Goal: Information Seeking & Learning: Learn about a topic

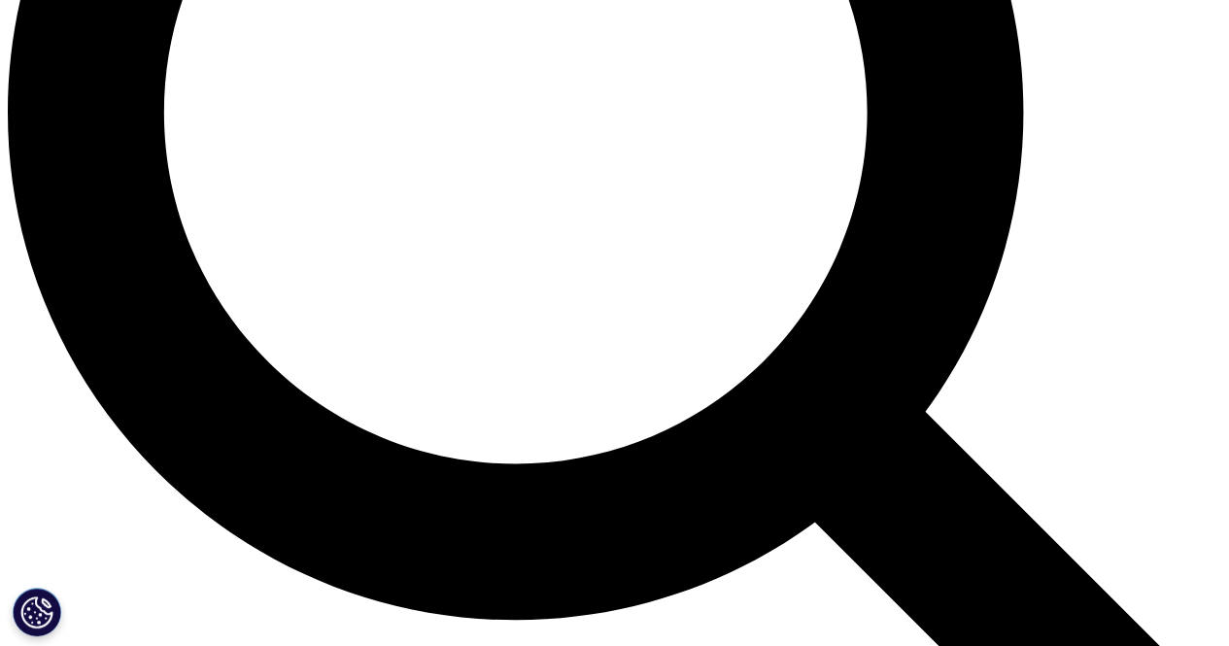
scroll to position [1554, 0]
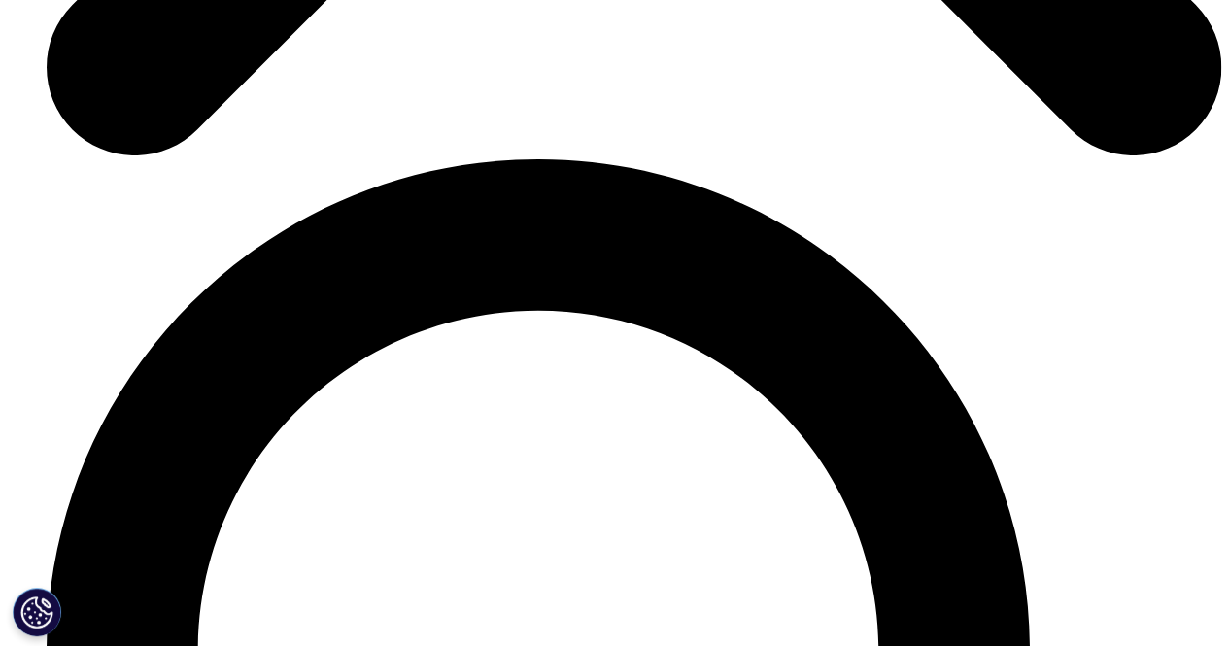
scroll to position [6134, 0]
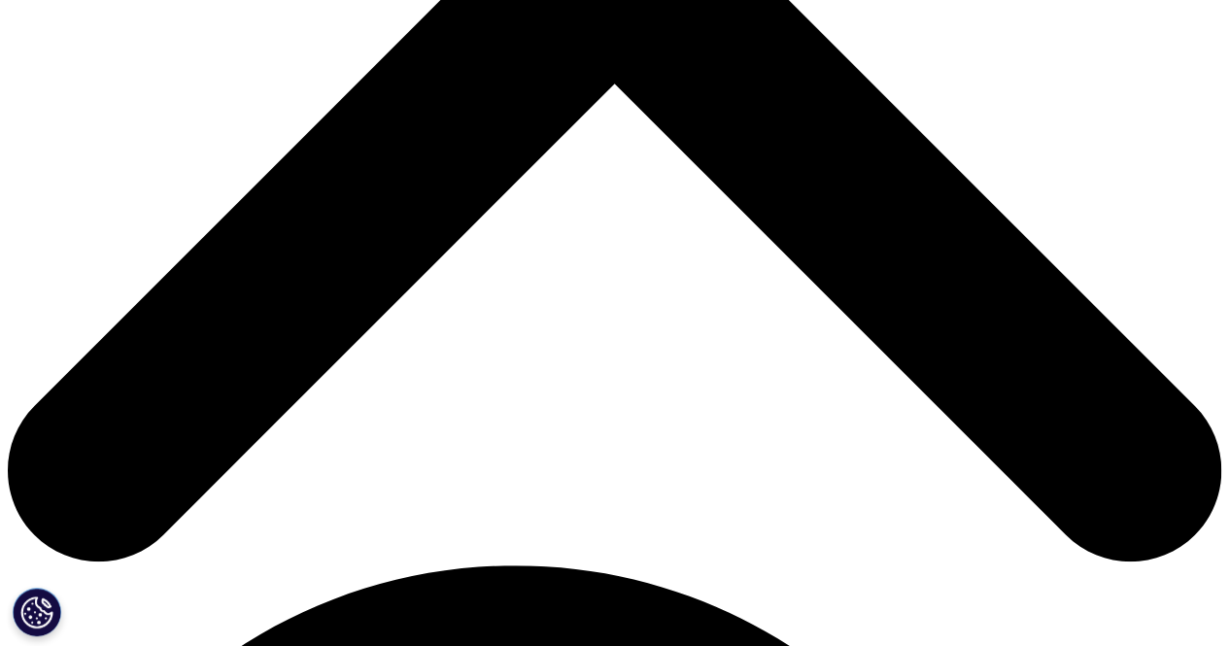
scroll to position [583, 0]
